Goal: Navigation & Orientation: Find specific page/section

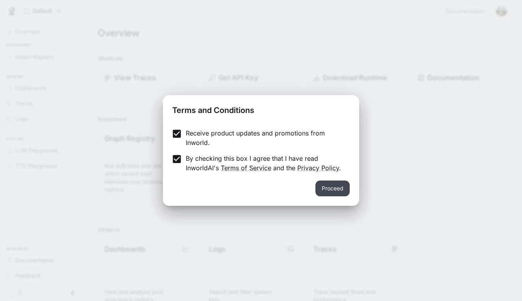
click at [334, 192] on button "Proceed" at bounding box center [333, 188] width 34 height 16
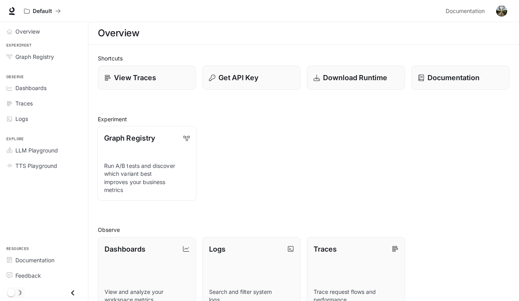
click at [155, 151] on link "Graph Registry Run A/B tests and discover which variant best improves your busi…" at bounding box center [146, 163] width 99 height 75
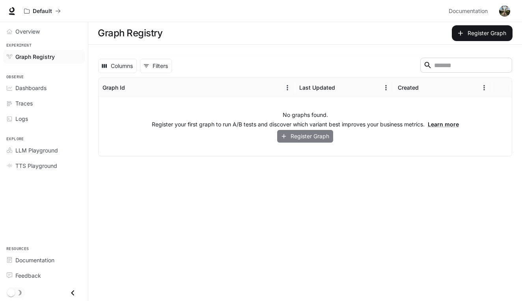
click at [314, 136] on button "Register Graph" at bounding box center [305, 136] width 56 height 13
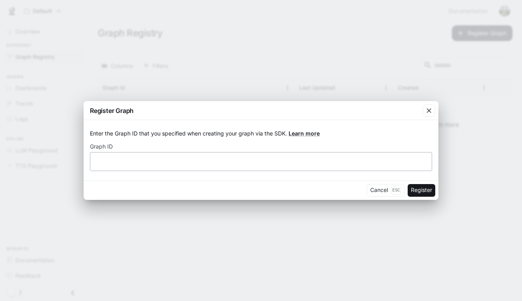
click at [307, 165] on div "​" at bounding box center [261, 161] width 342 height 19
click at [427, 107] on icon "button" at bounding box center [429, 111] width 8 height 8
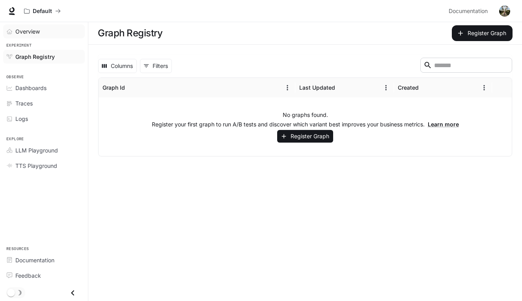
click at [48, 30] on div "Overview" at bounding box center [48, 31] width 66 height 8
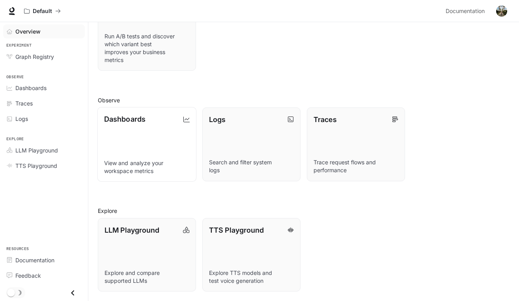
scroll to position [129, 0]
click at [152, 151] on link "Dashboards View and analyze your workspace metrics" at bounding box center [146, 144] width 99 height 75
